Goal: Task Accomplishment & Management: Manage account settings

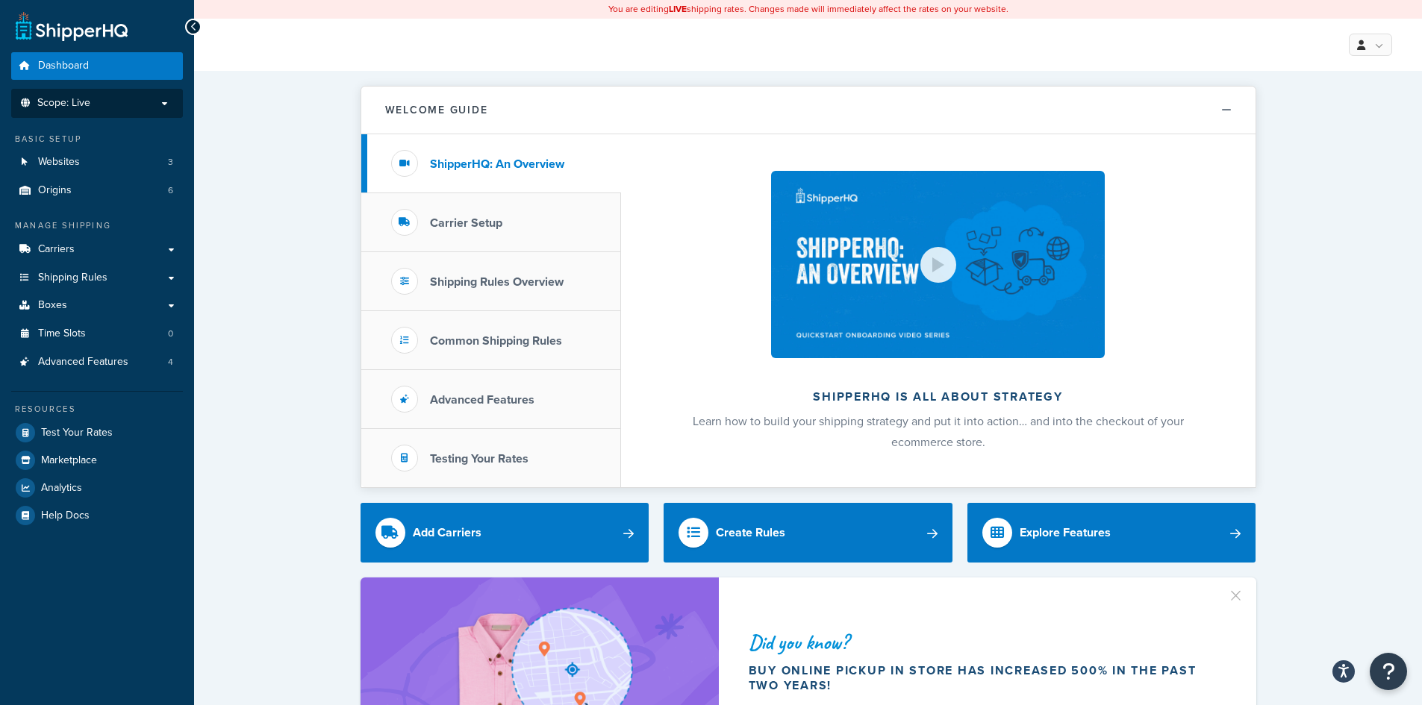
click at [75, 109] on span "Scope: Live" at bounding box center [63, 103] width 53 height 13
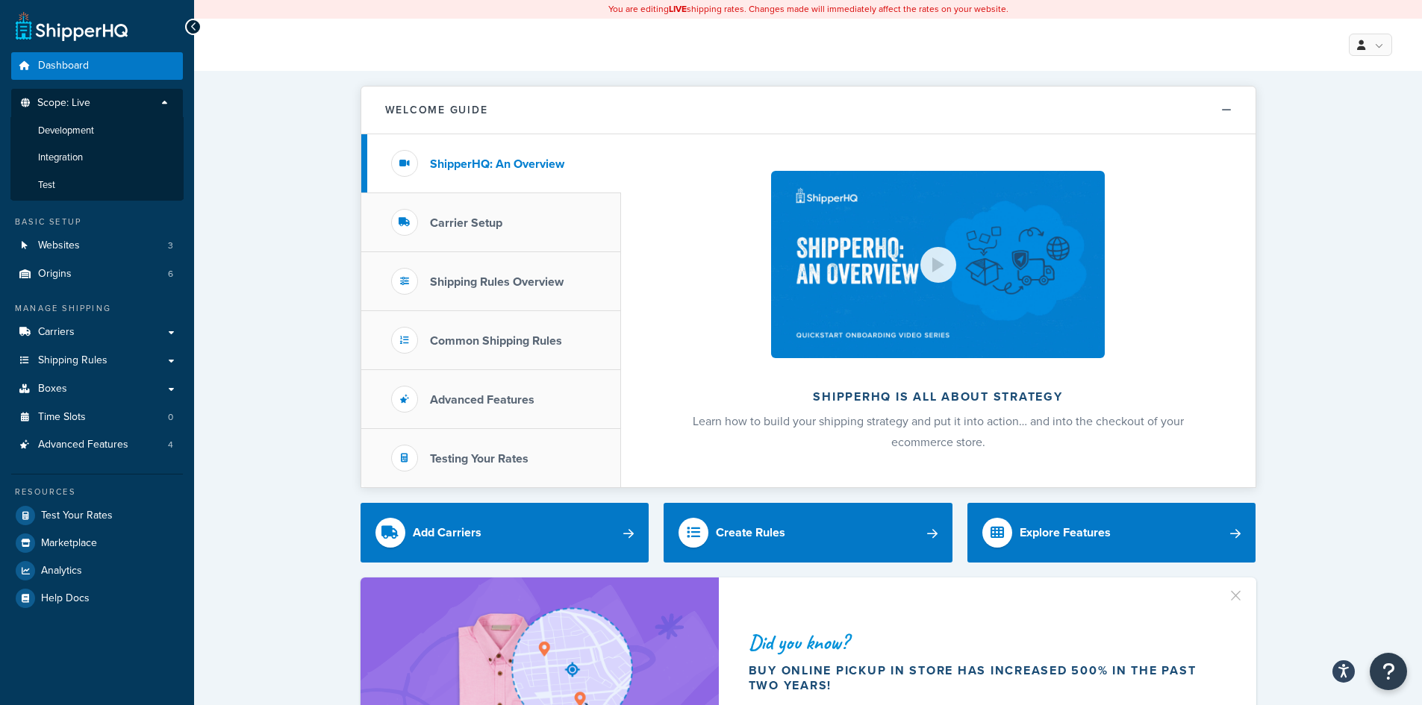
click at [67, 331] on span "Carriers" at bounding box center [56, 332] width 37 height 13
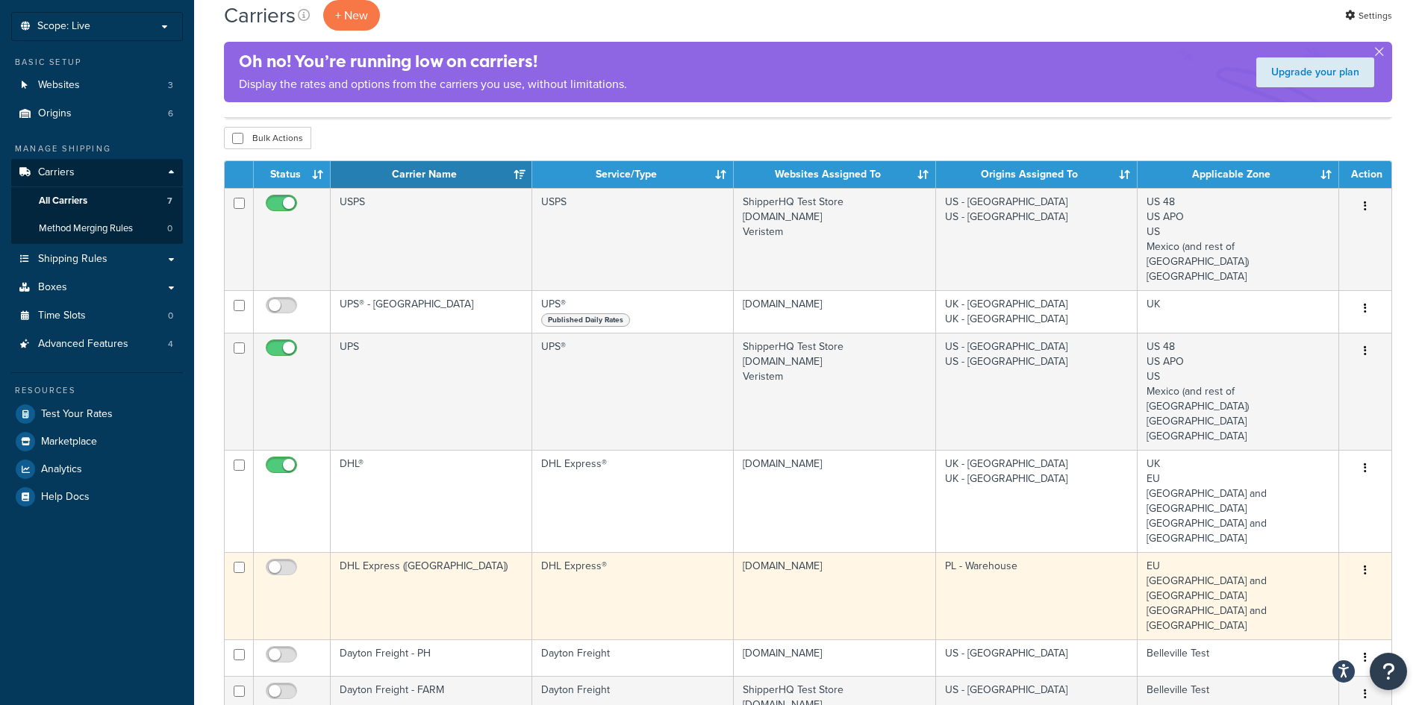
scroll to position [149, 0]
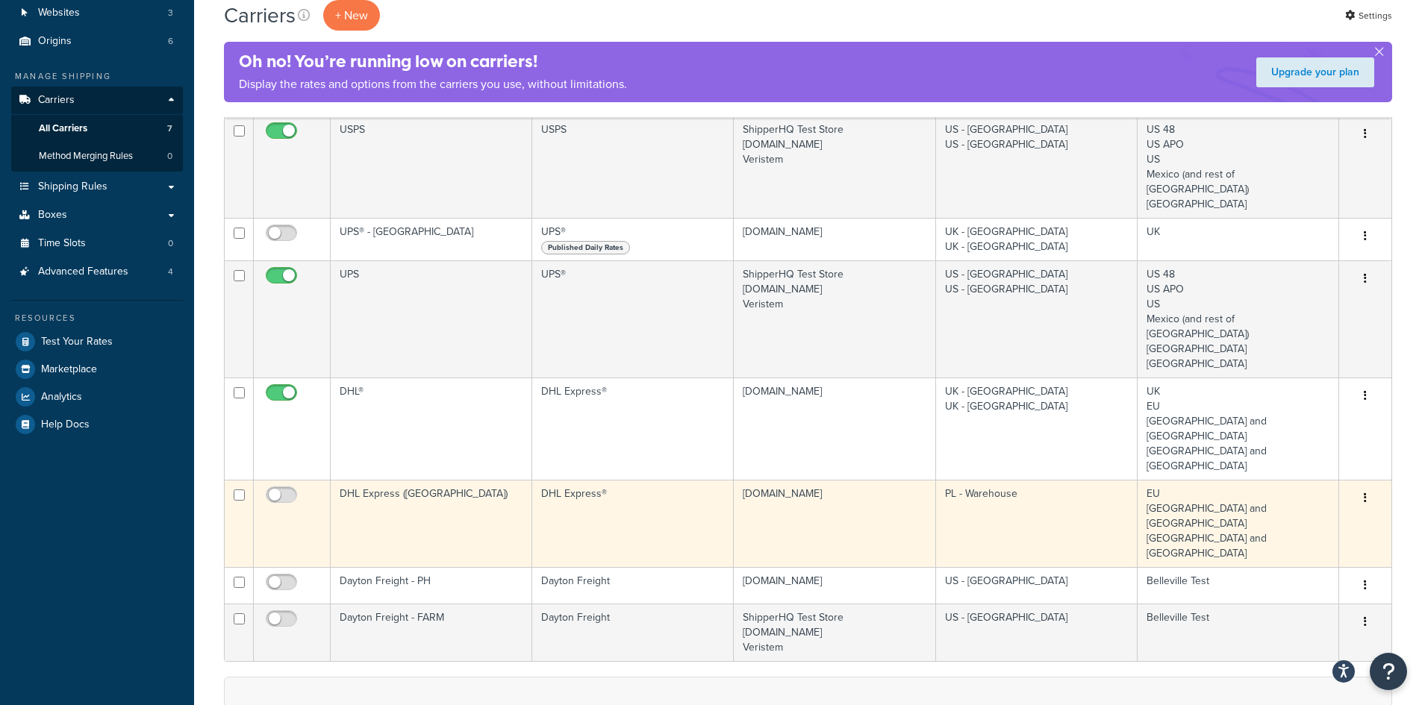
click at [485, 480] on td "DHL Express ([GEOGRAPHIC_DATA])" at bounding box center [431, 523] width 201 height 87
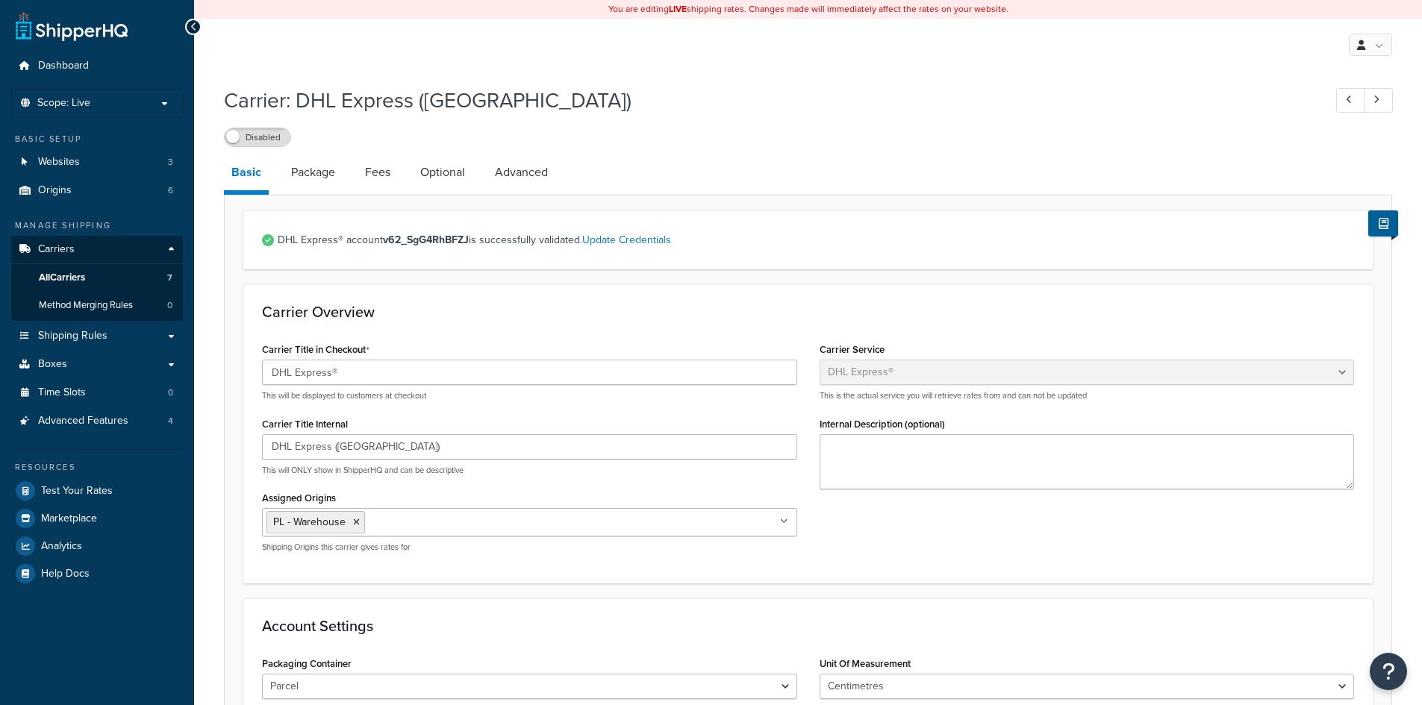
select select "dhl"
select select "kg"
select select "CM"
click at [633, 237] on link "Update Credentials" at bounding box center [626, 240] width 89 height 16
select select "kg"
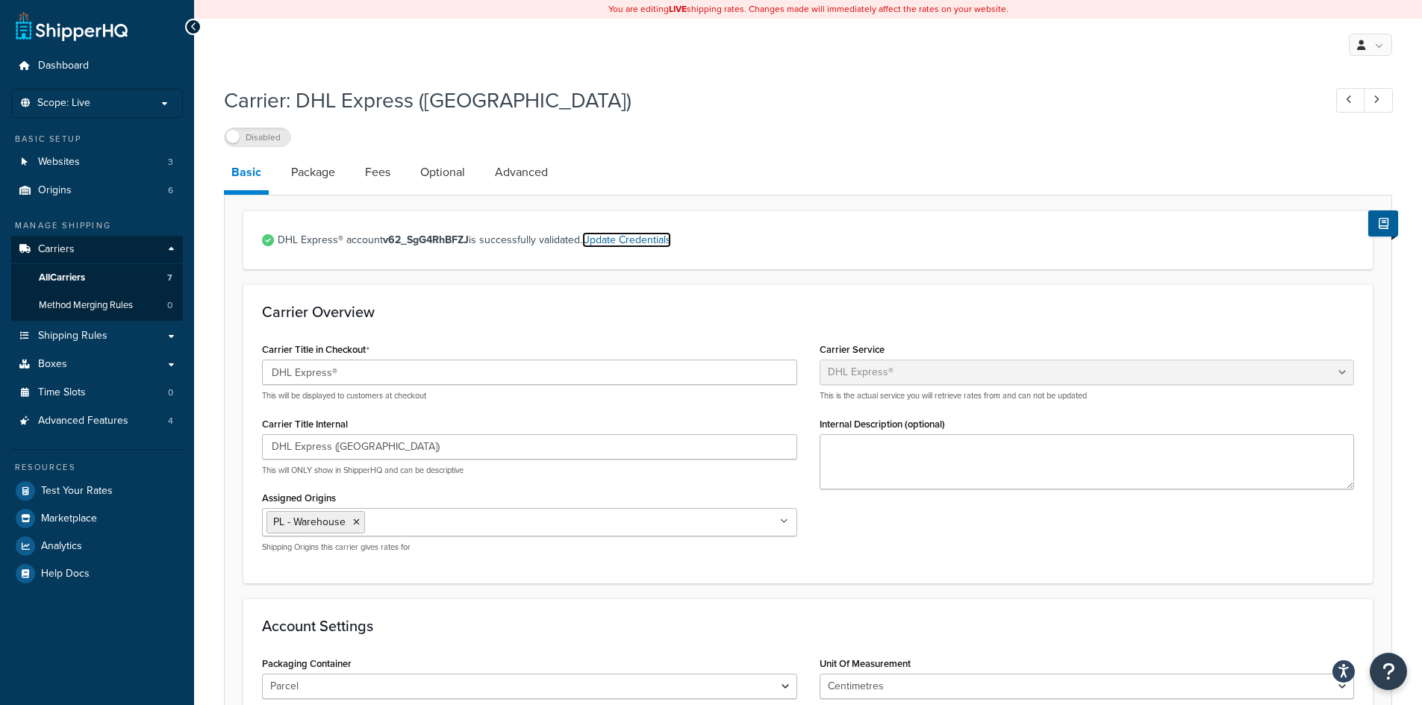
select select "CM"
select select "PL"
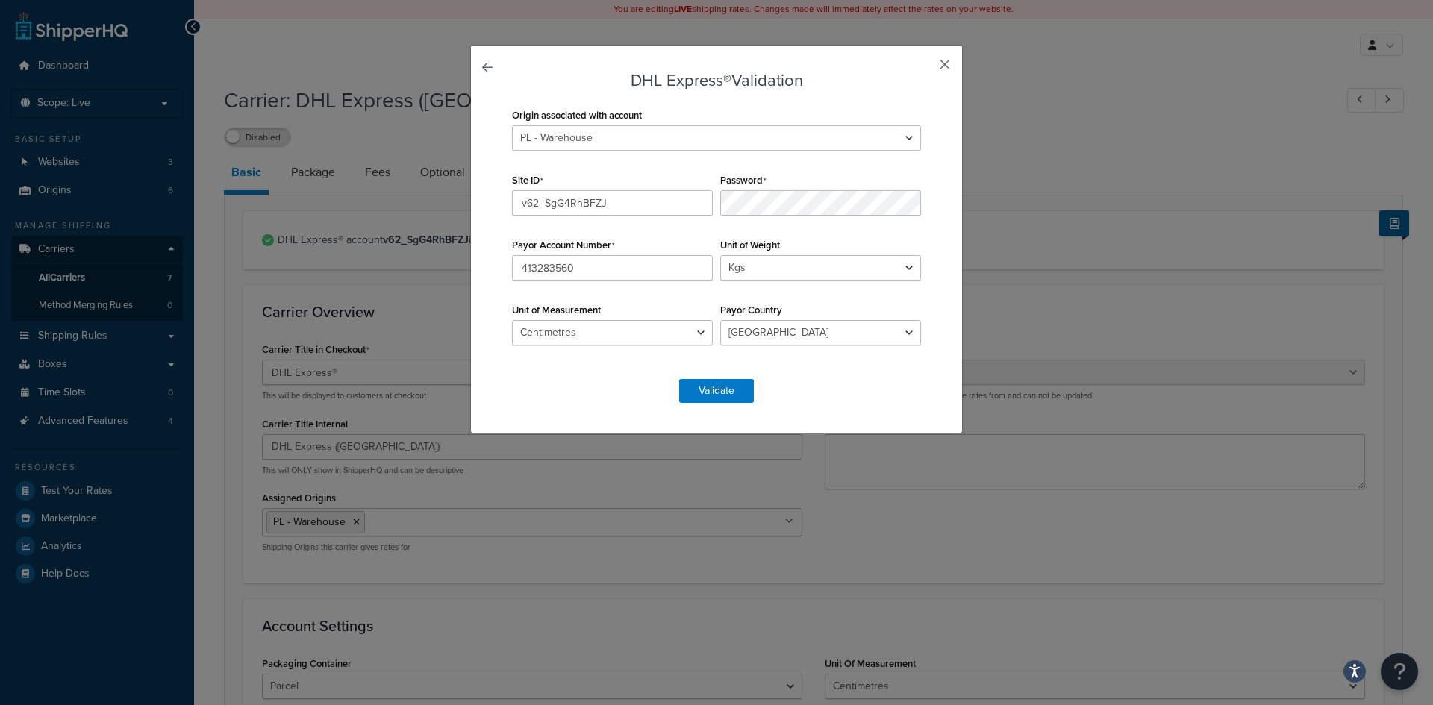
click at [925, 68] on button "button" at bounding box center [923, 70] width 4 height 4
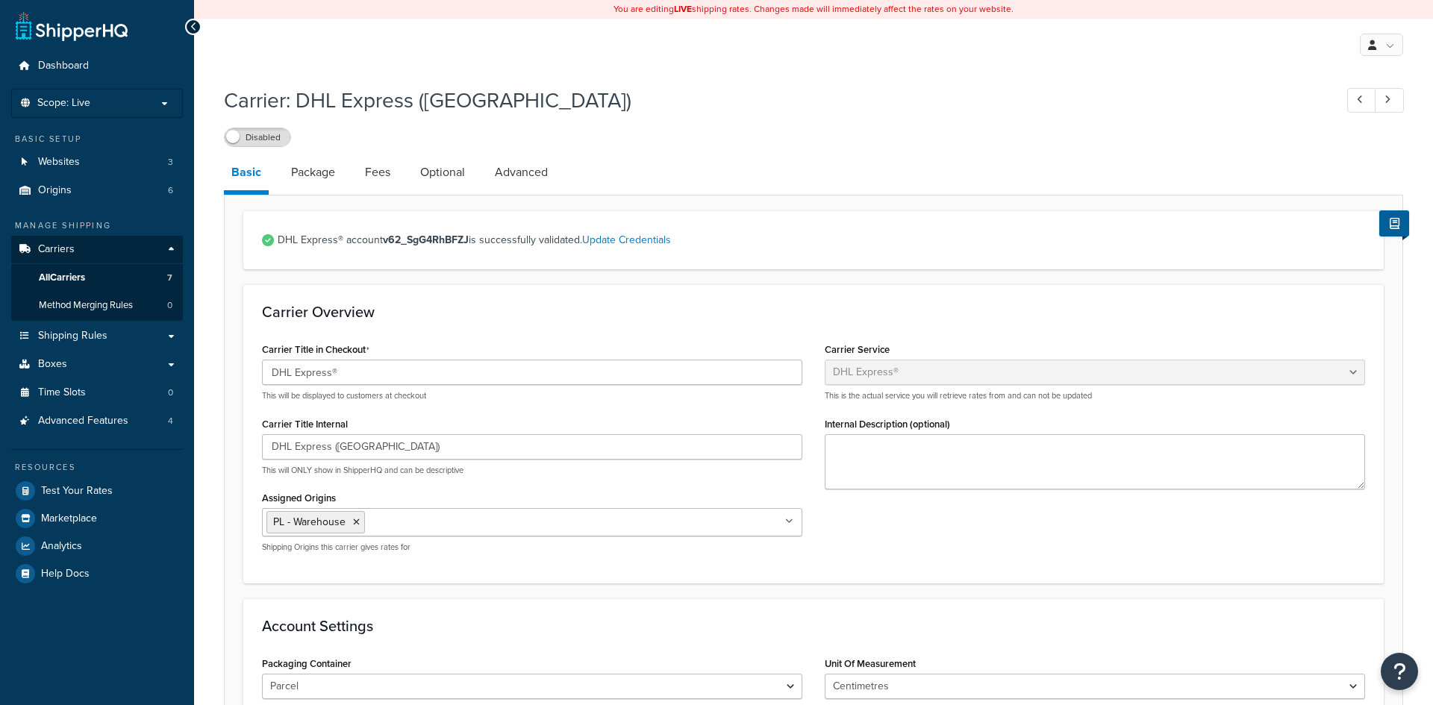
select select "dhl"
select select "kg"
select select "CM"
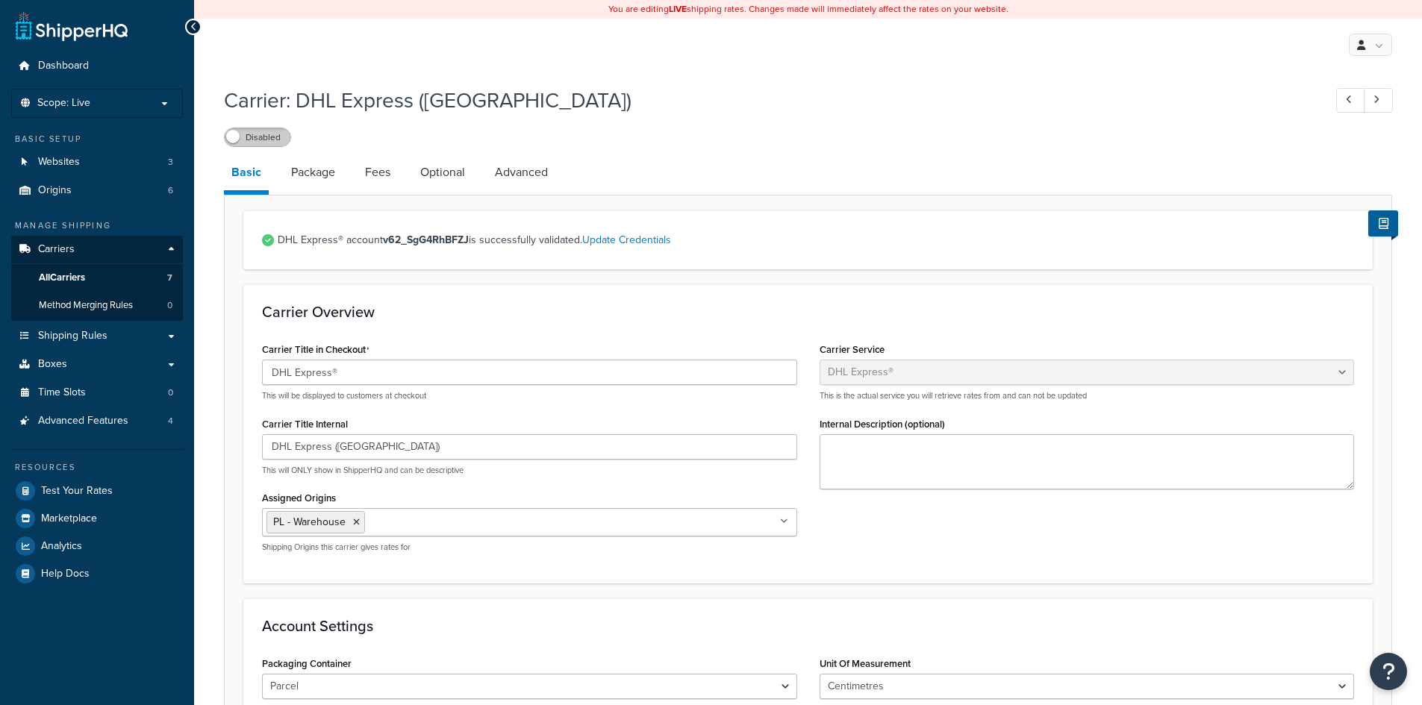
click at [268, 138] on label "Disabled" at bounding box center [258, 137] width 66 height 18
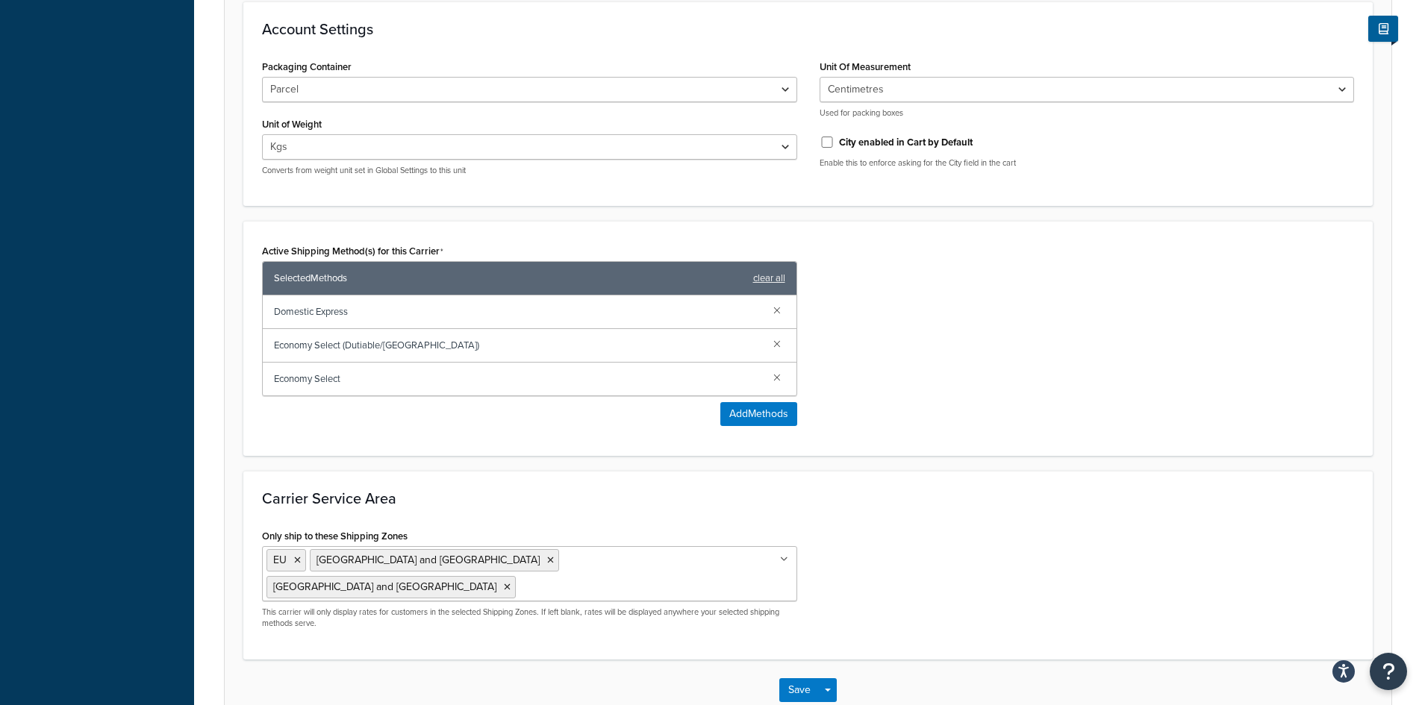
scroll to position [661, 0]
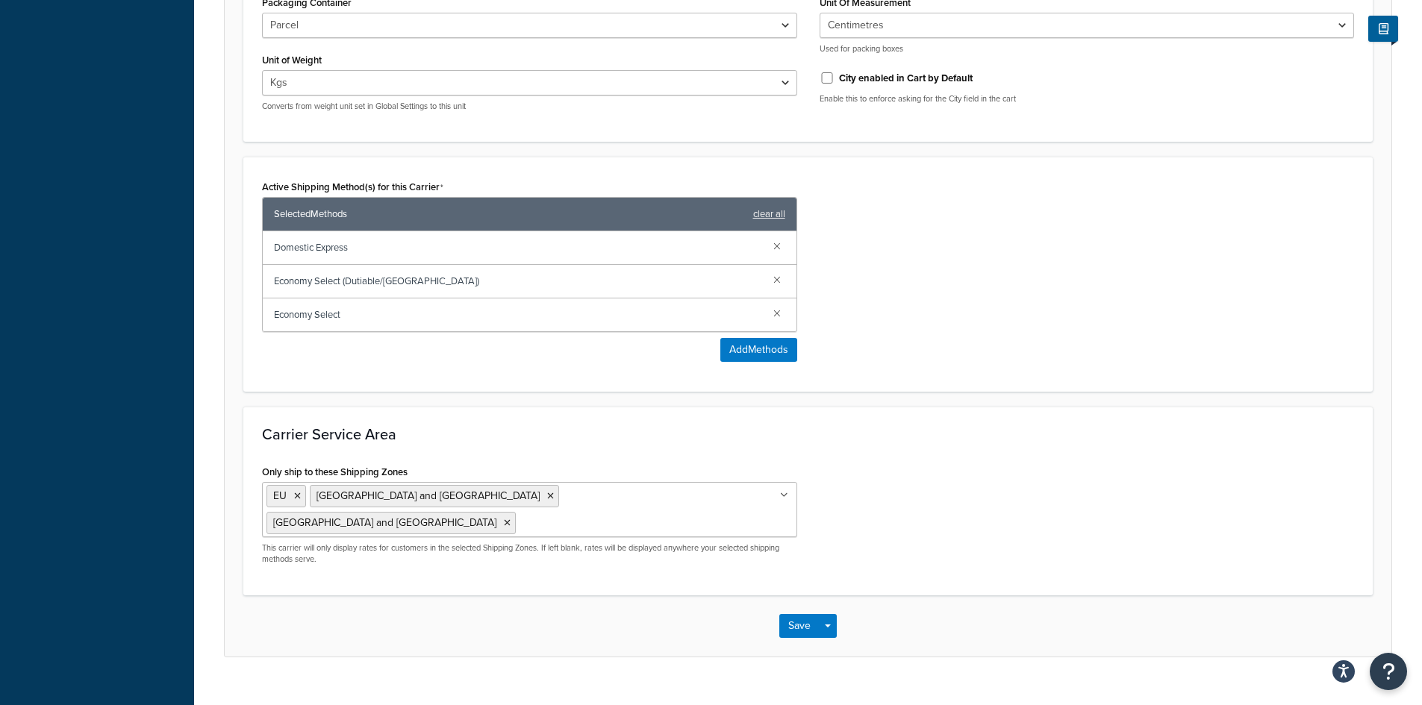
click at [787, 496] on icon at bounding box center [784, 495] width 8 height 9
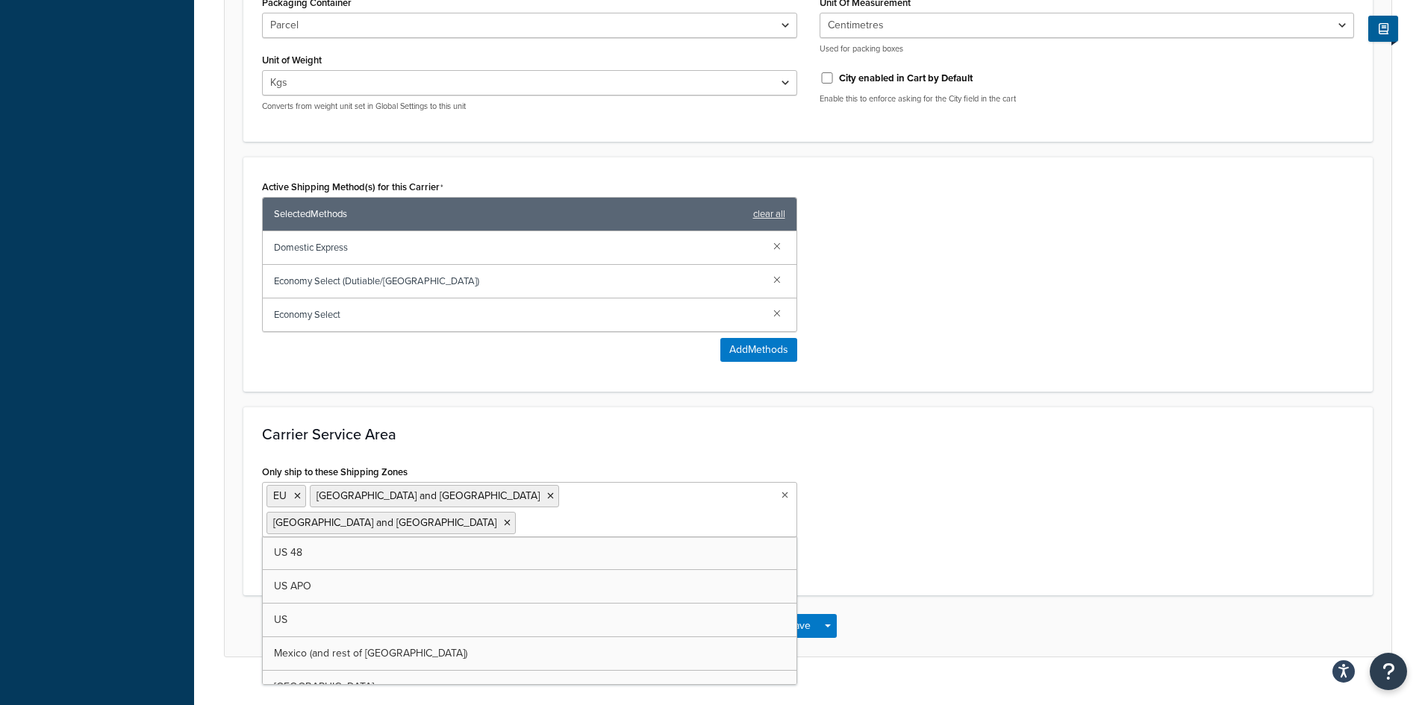
click at [655, 499] on ul "EU France and Germany Spain and Italy" at bounding box center [529, 509] width 535 height 55
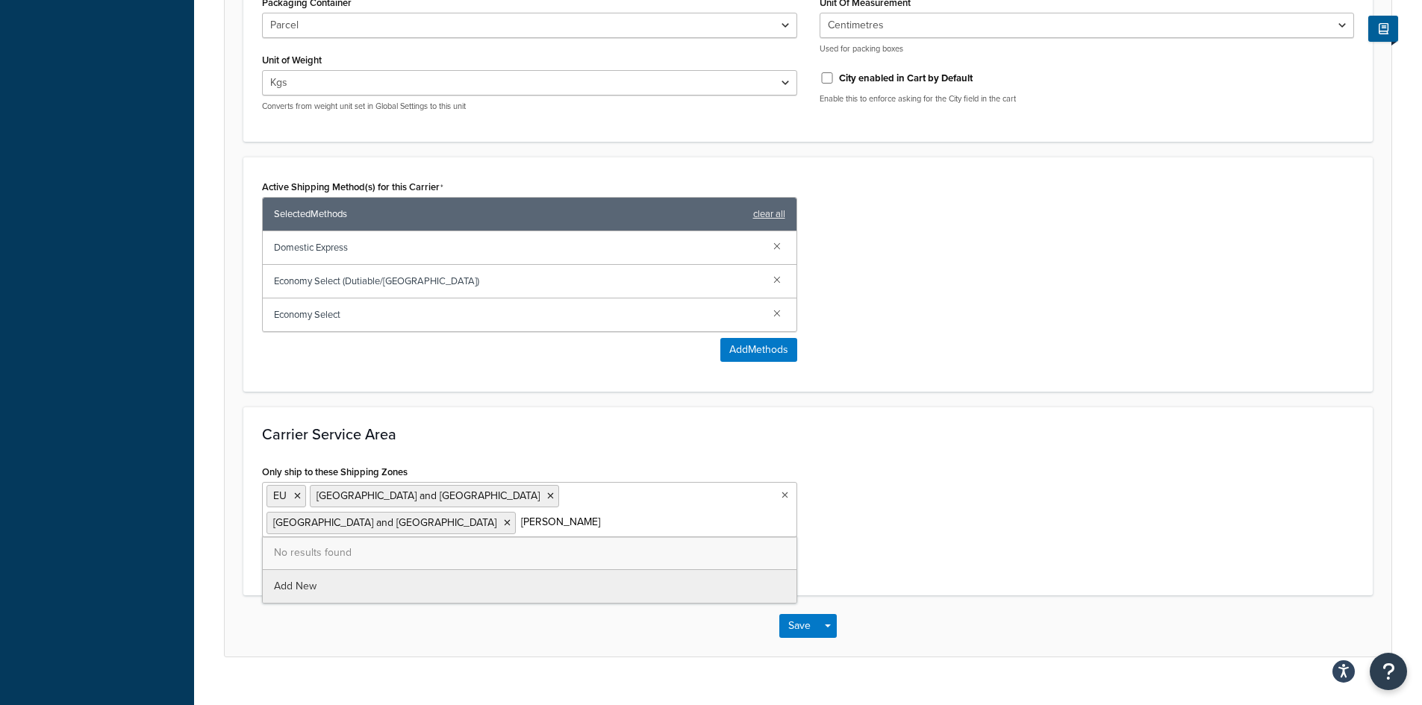
type input "poland"
click at [545, 514] on input "poland" at bounding box center [585, 522] width 132 height 16
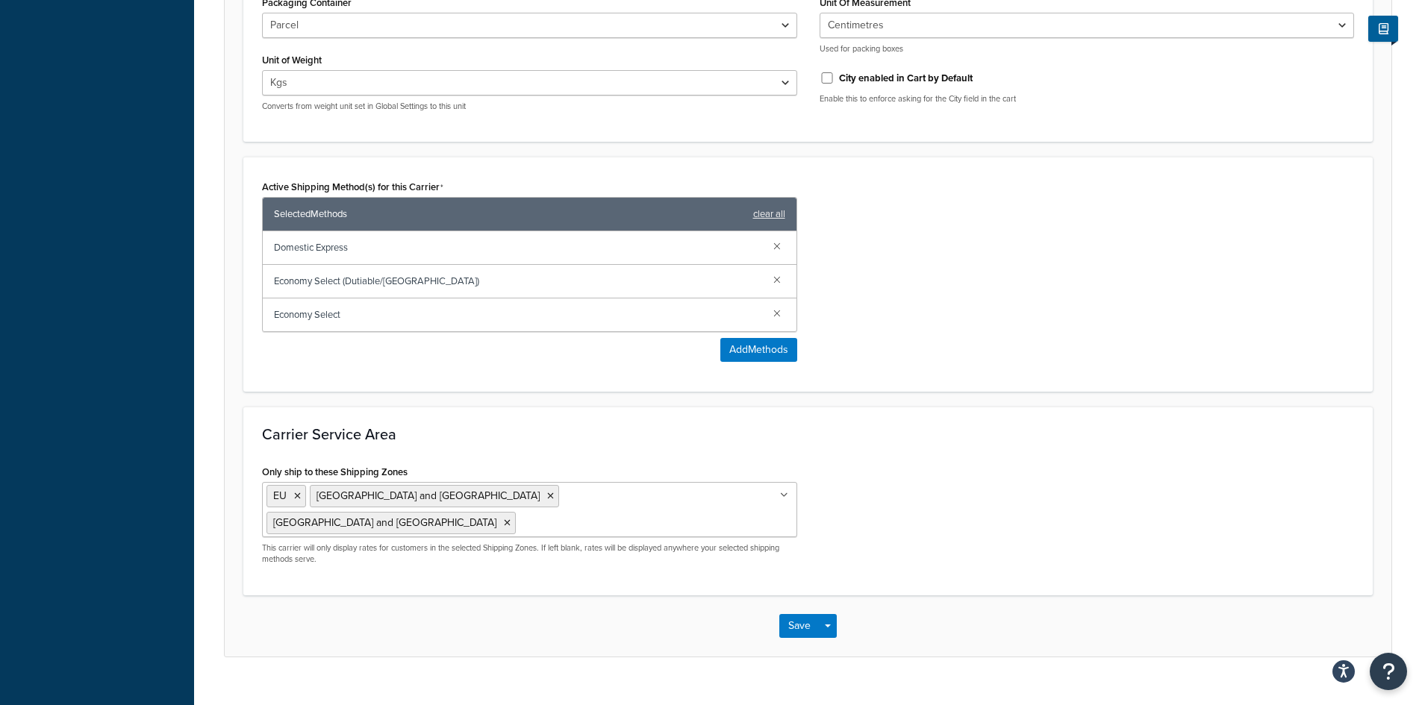
click at [1063, 446] on div "Carrier Service Area Only ship to these Shipping Zones EU France and Germany Sp…" at bounding box center [807, 501] width 1129 height 189
click at [795, 614] on button "Save" at bounding box center [799, 626] width 40 height 24
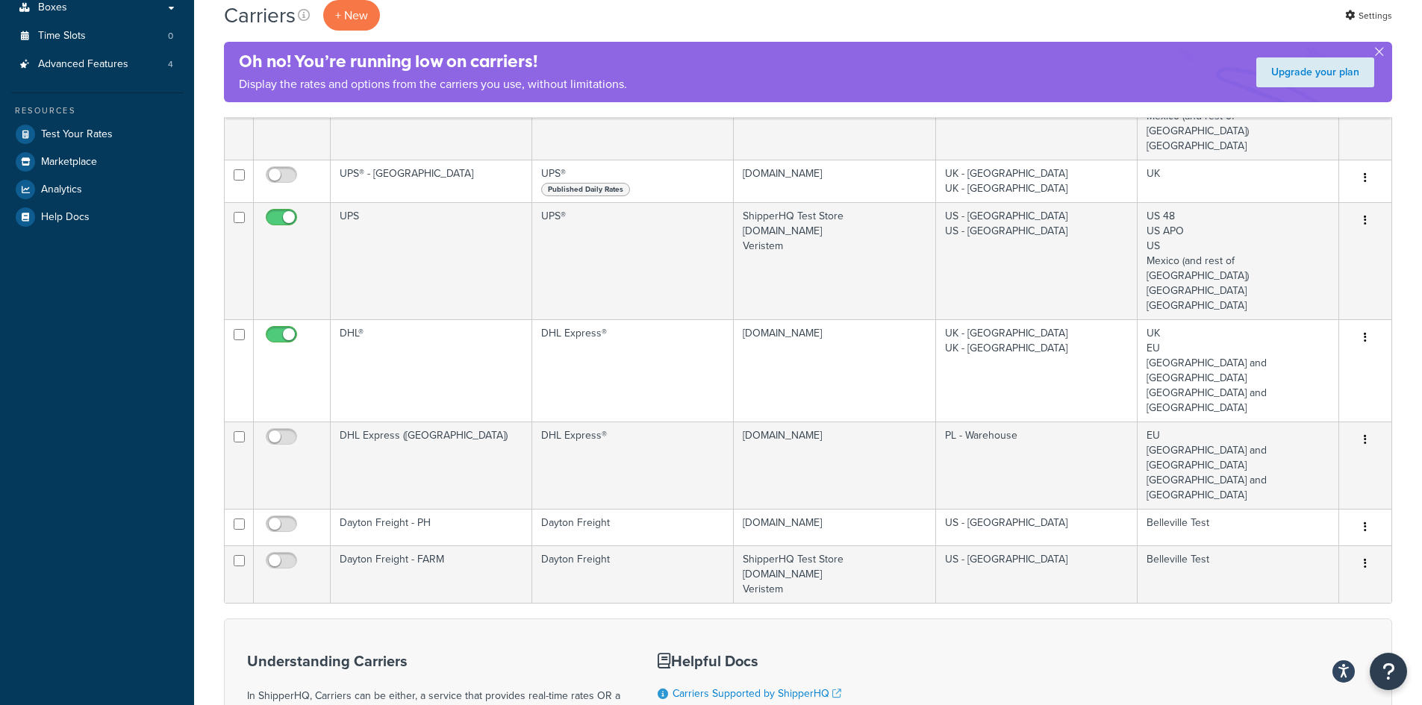
scroll to position [373, 0]
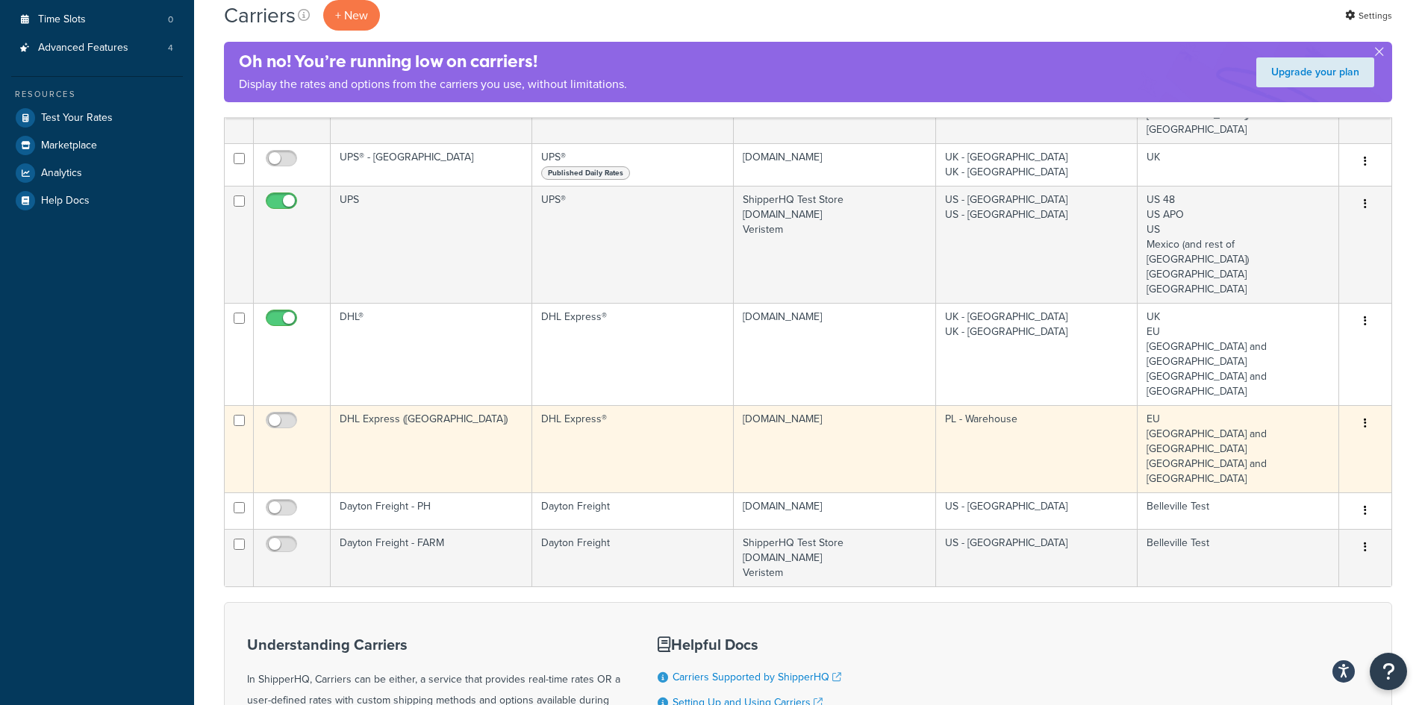
click at [405, 405] on td "DHL Express ([GEOGRAPHIC_DATA])" at bounding box center [431, 448] width 201 height 87
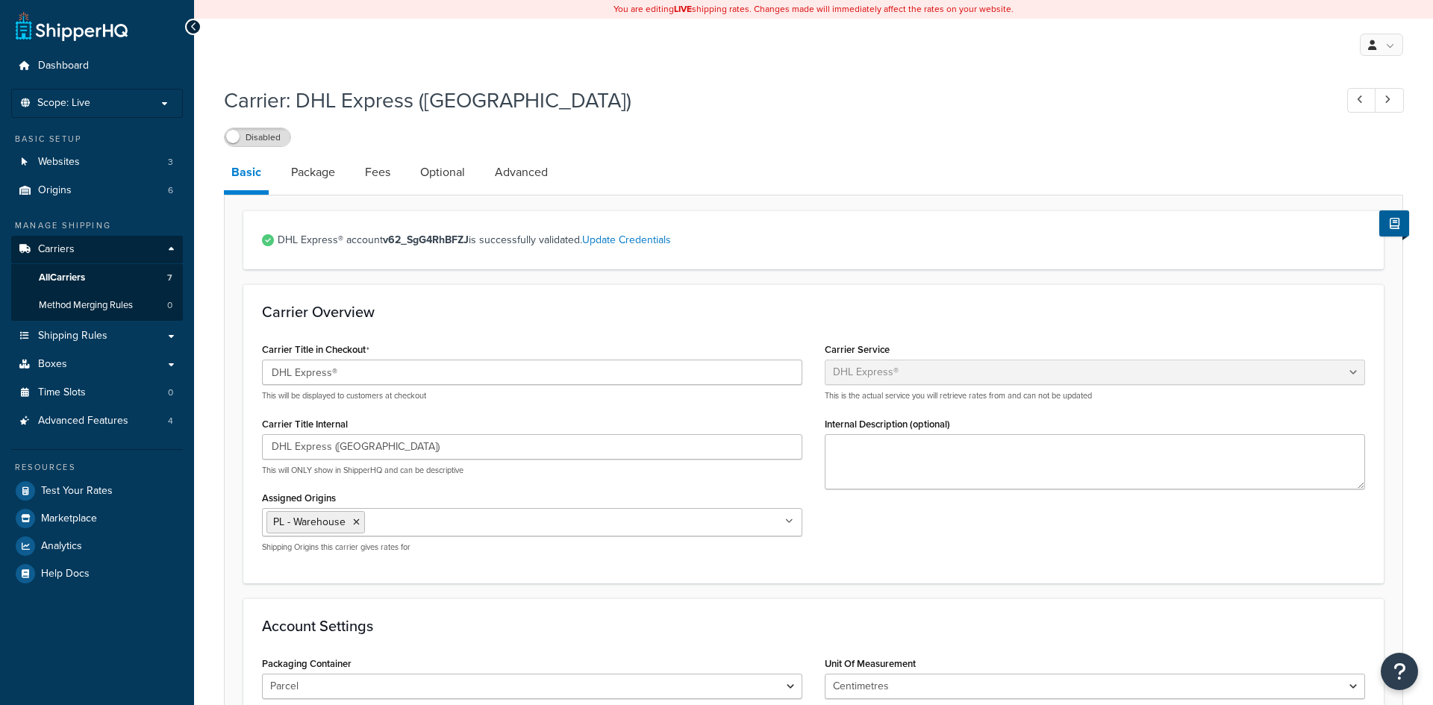
select select "dhl"
select select "kg"
select select "CM"
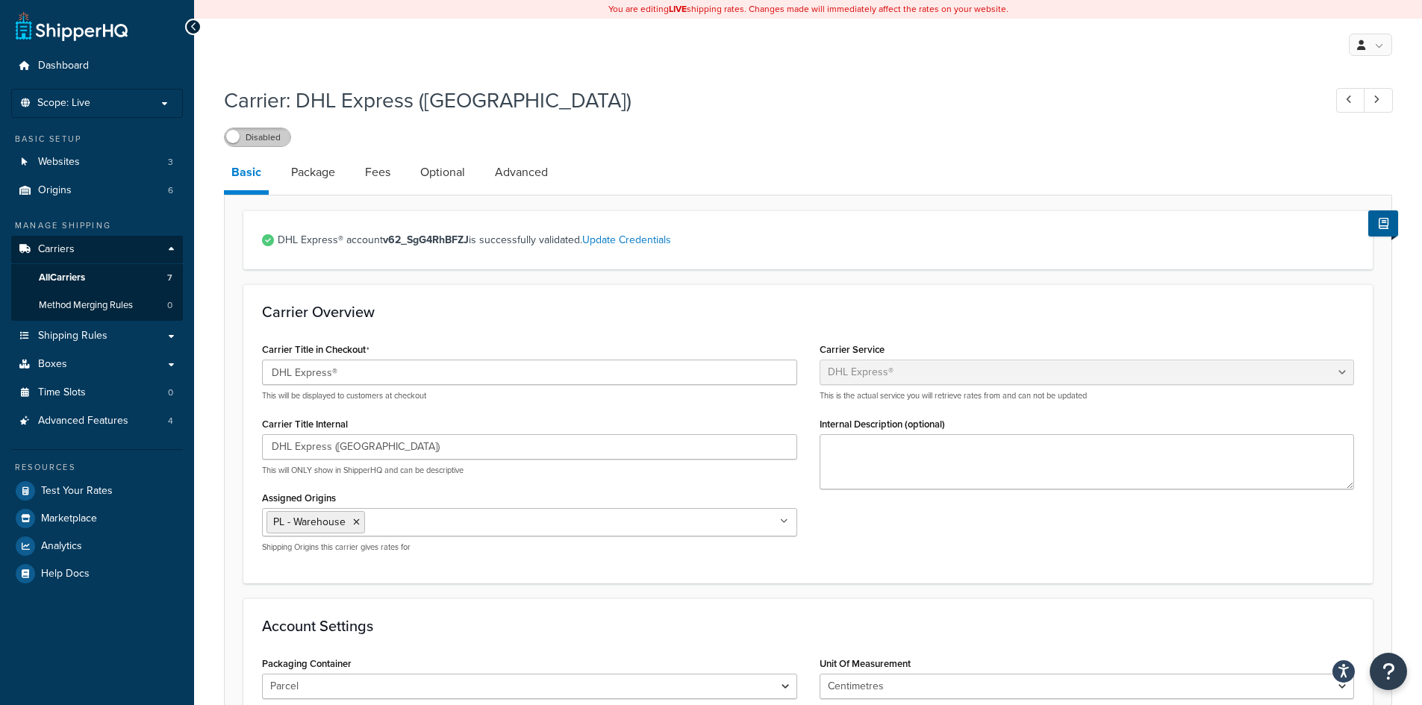
click at [263, 138] on label "Disabled" at bounding box center [258, 137] width 66 height 18
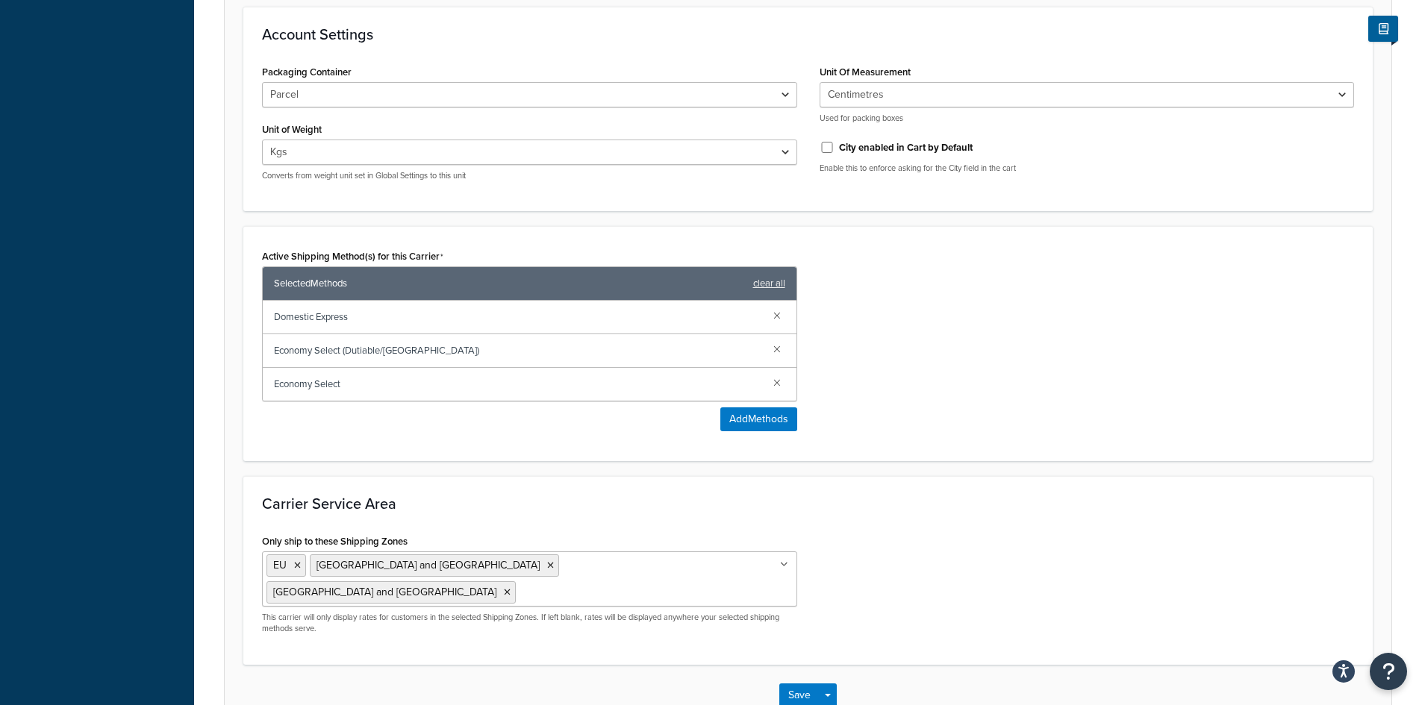
scroll to position [661, 0]
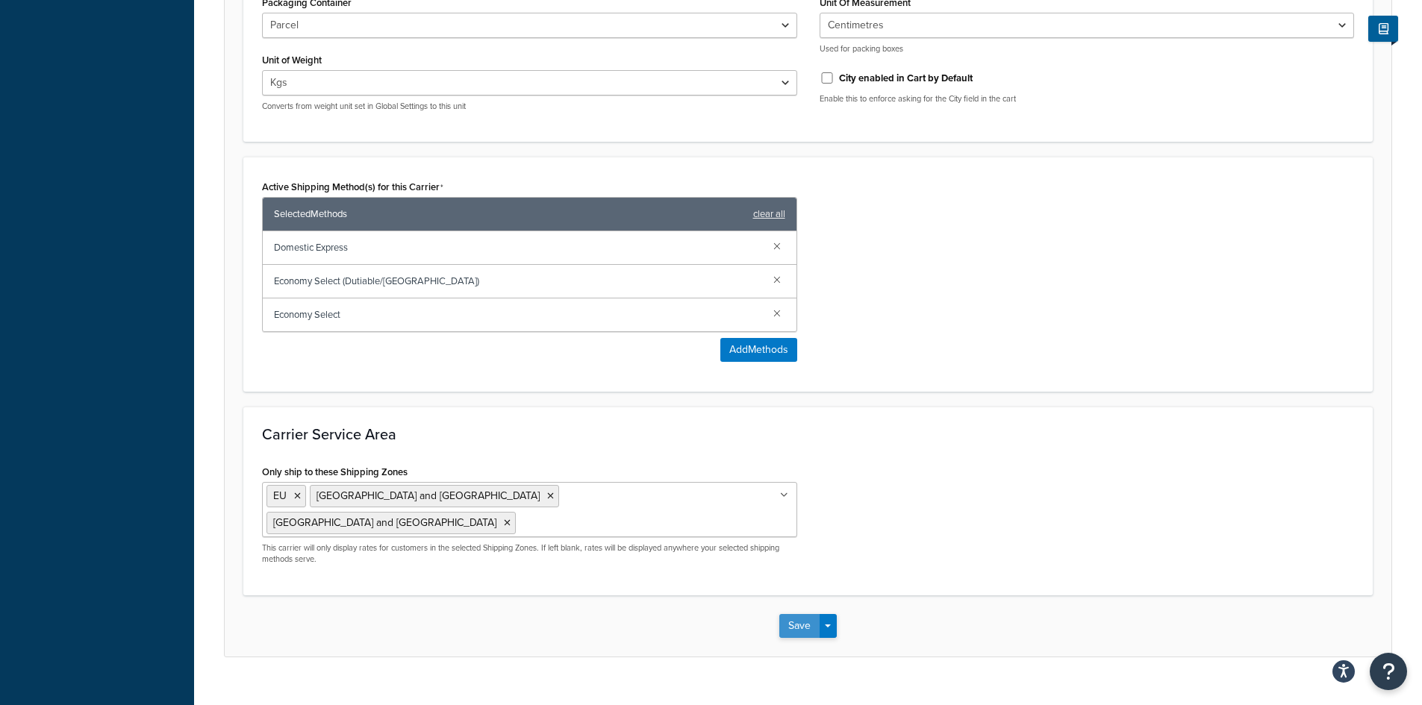
click at [807, 614] on button "Save" at bounding box center [799, 626] width 40 height 24
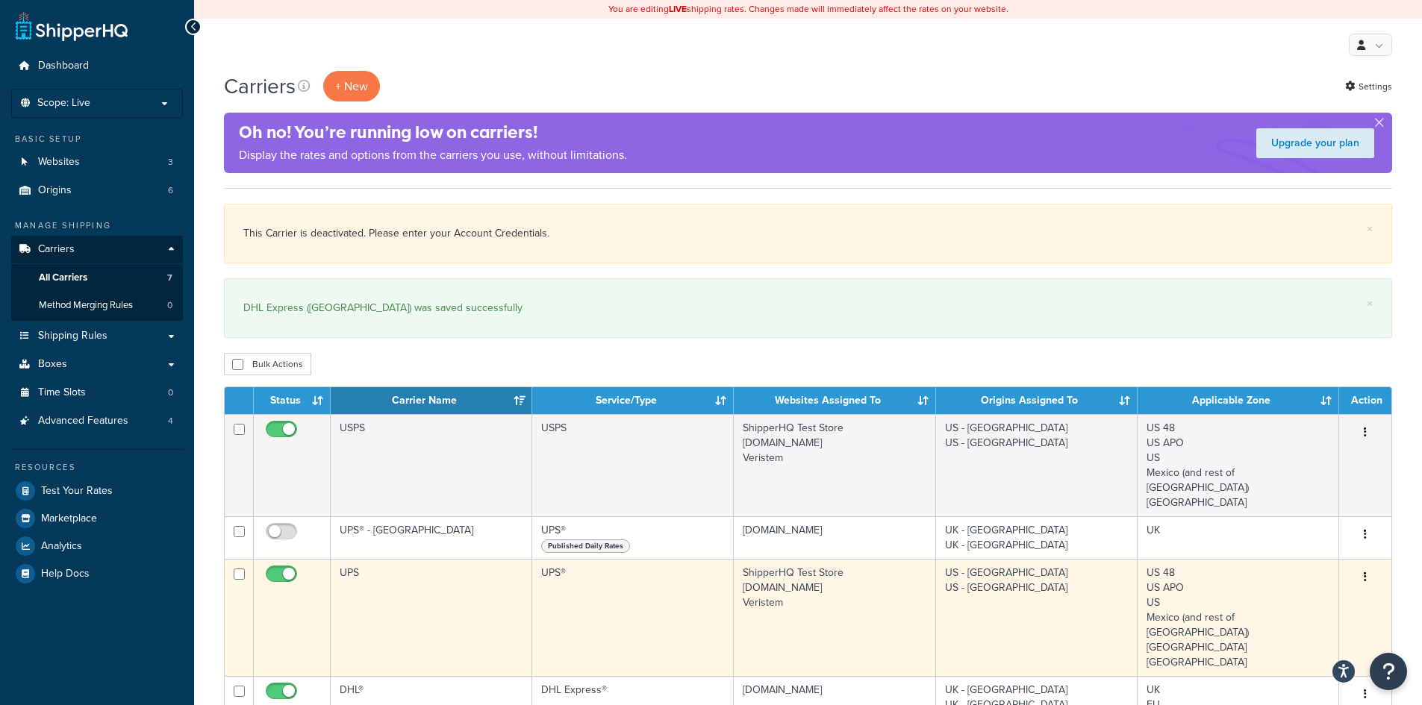
scroll to position [522, 0]
